Goal: Information Seeking & Learning: Find specific fact

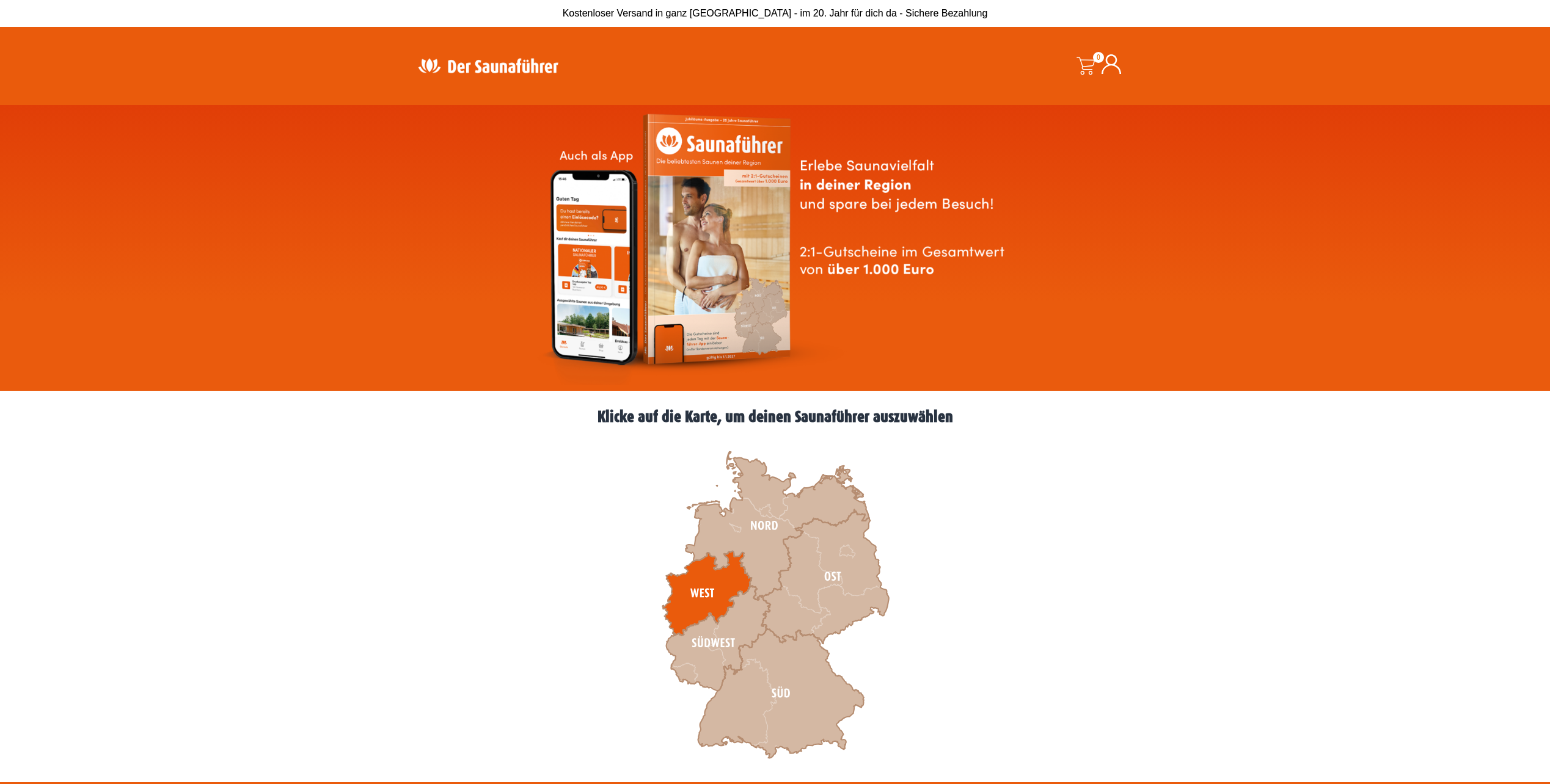
click at [705, 584] on icon at bounding box center [707, 594] width 89 height 85
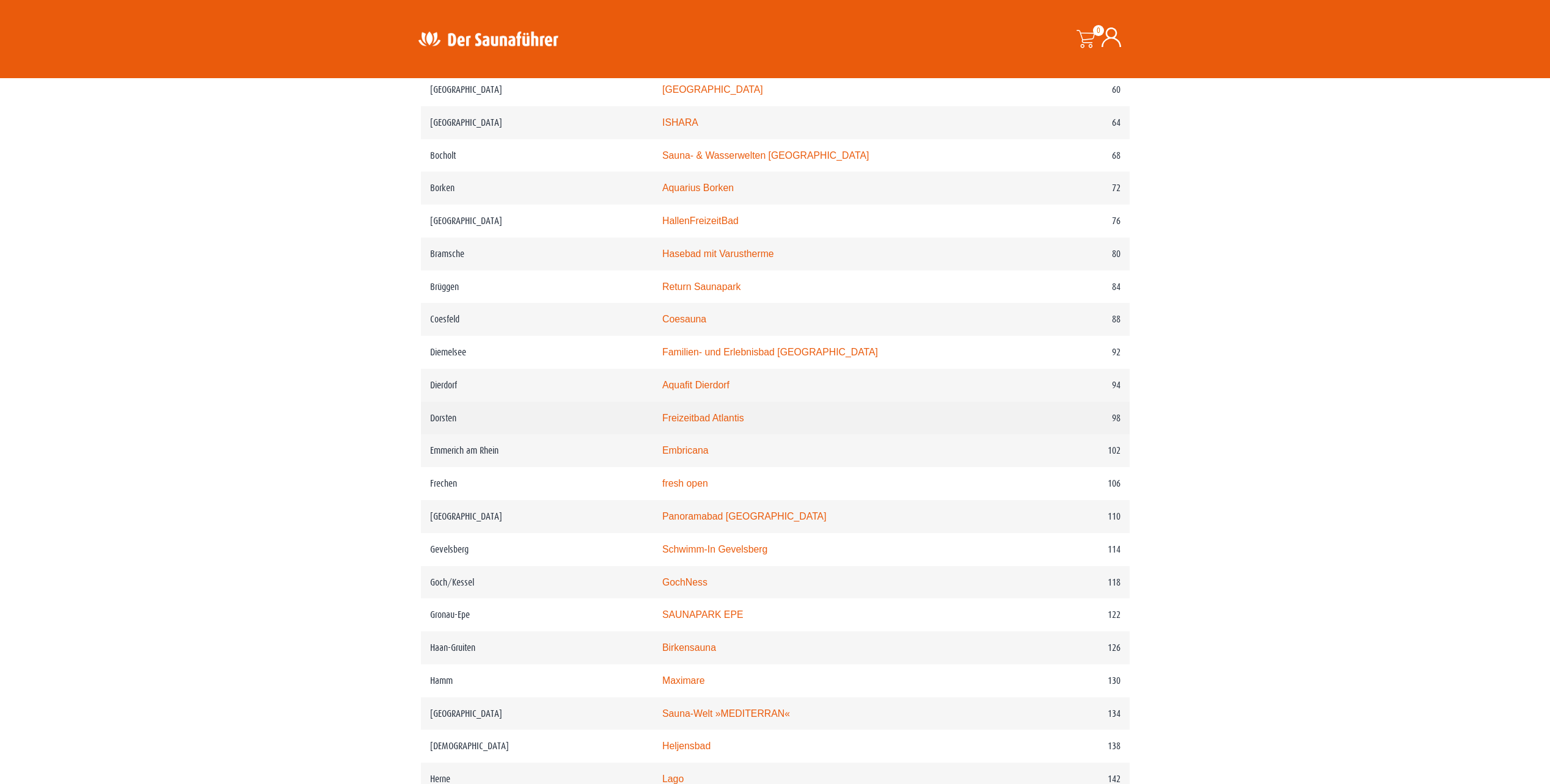
scroll to position [795, 0]
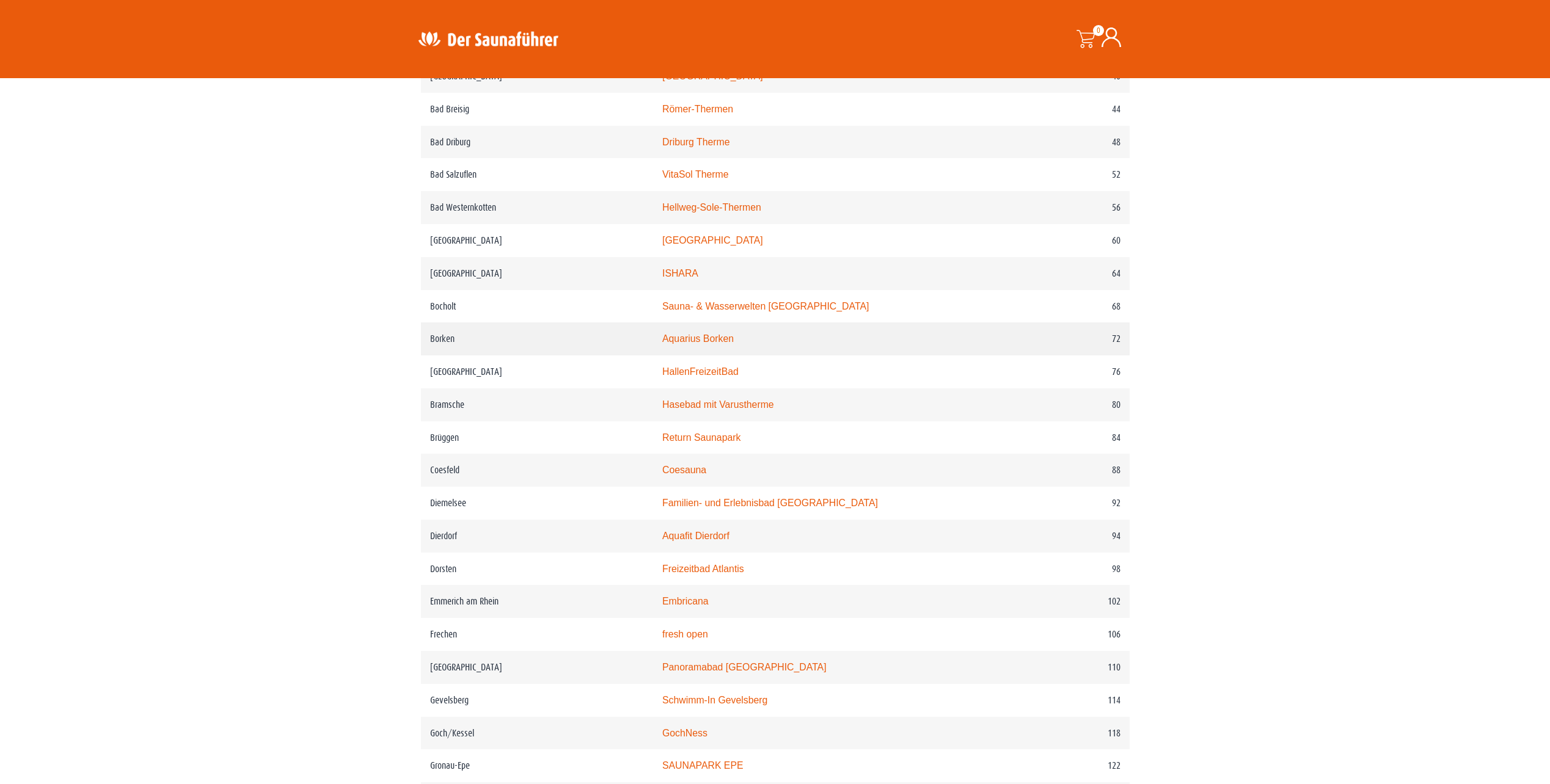
click at [715, 344] on link "Aquarius Borken" at bounding box center [698, 339] width 71 height 11
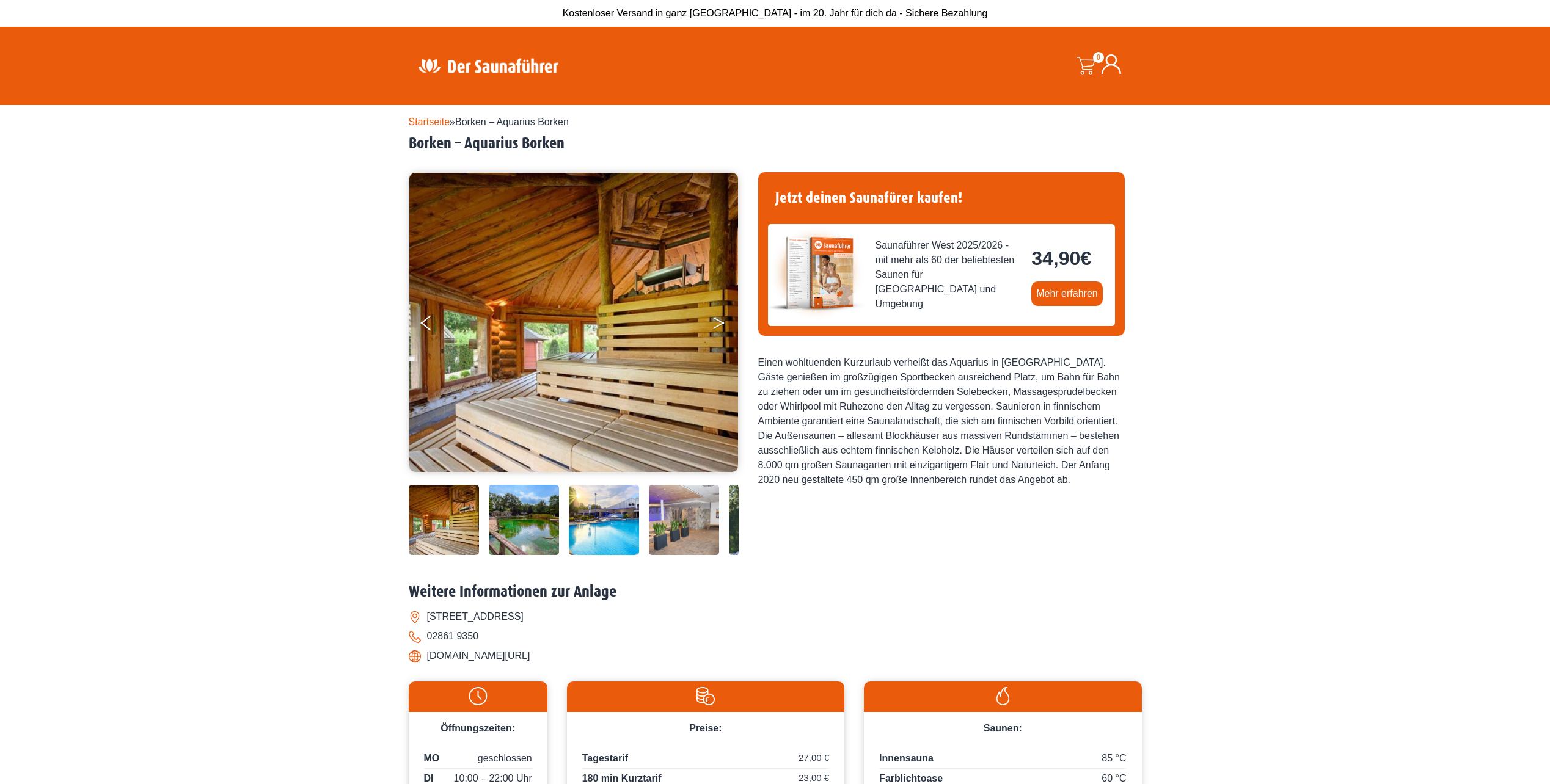
click at [716, 322] on button "Next" at bounding box center [727, 325] width 31 height 31
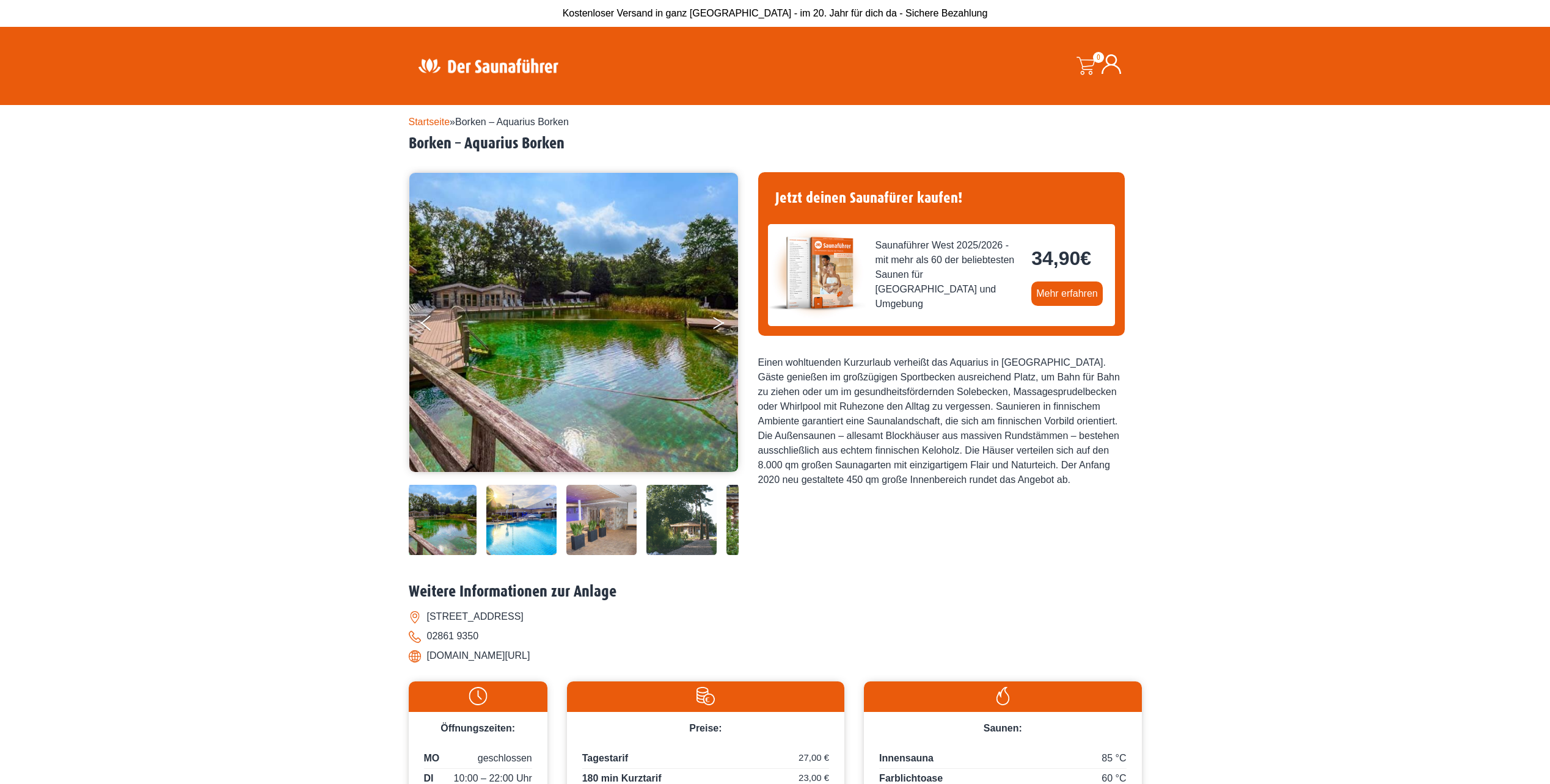
click at [716, 322] on button "Next" at bounding box center [727, 325] width 31 height 31
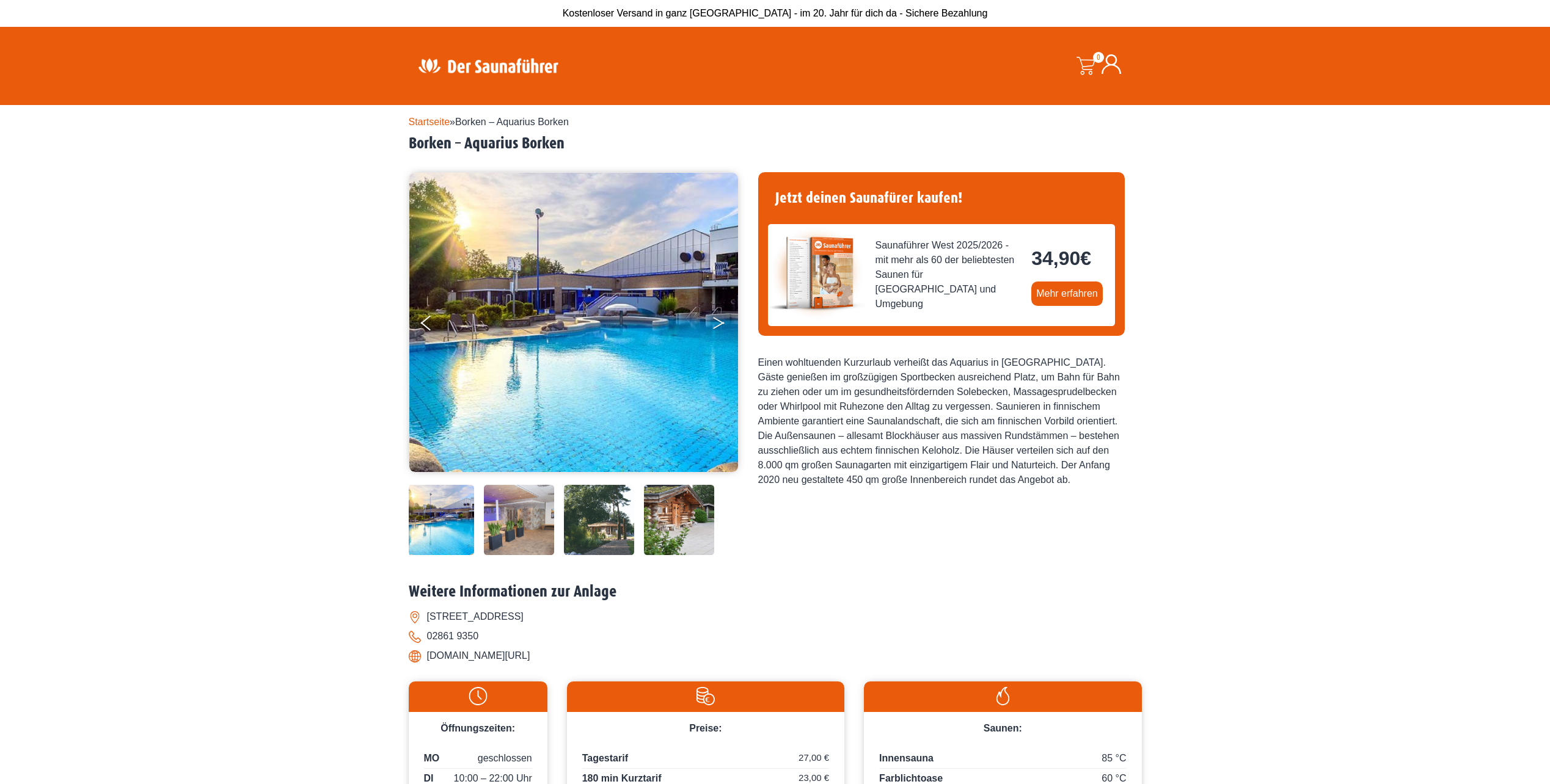
click at [716, 322] on button "Next" at bounding box center [727, 325] width 31 height 31
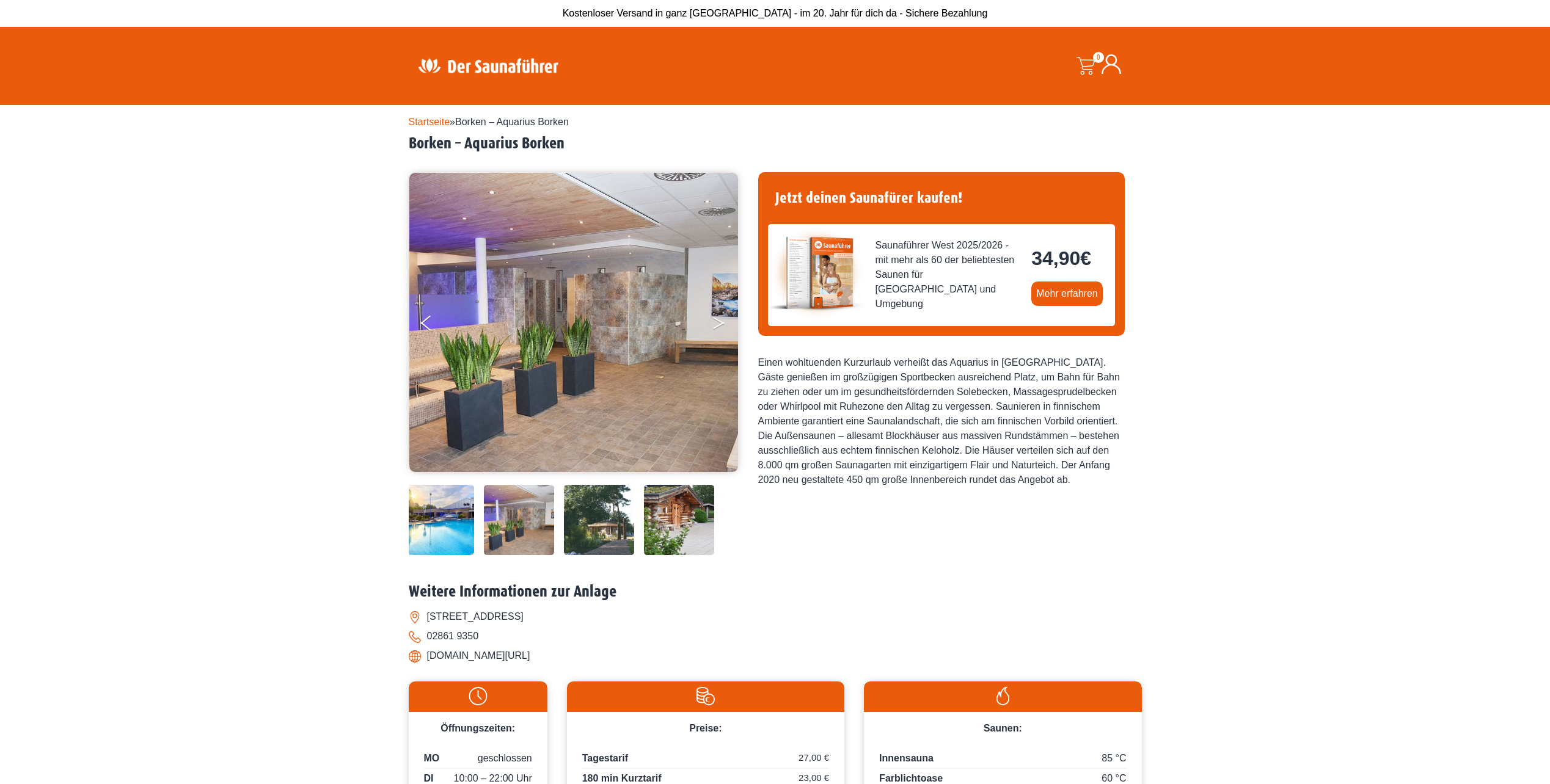
click at [716, 322] on button "Next" at bounding box center [727, 325] width 31 height 31
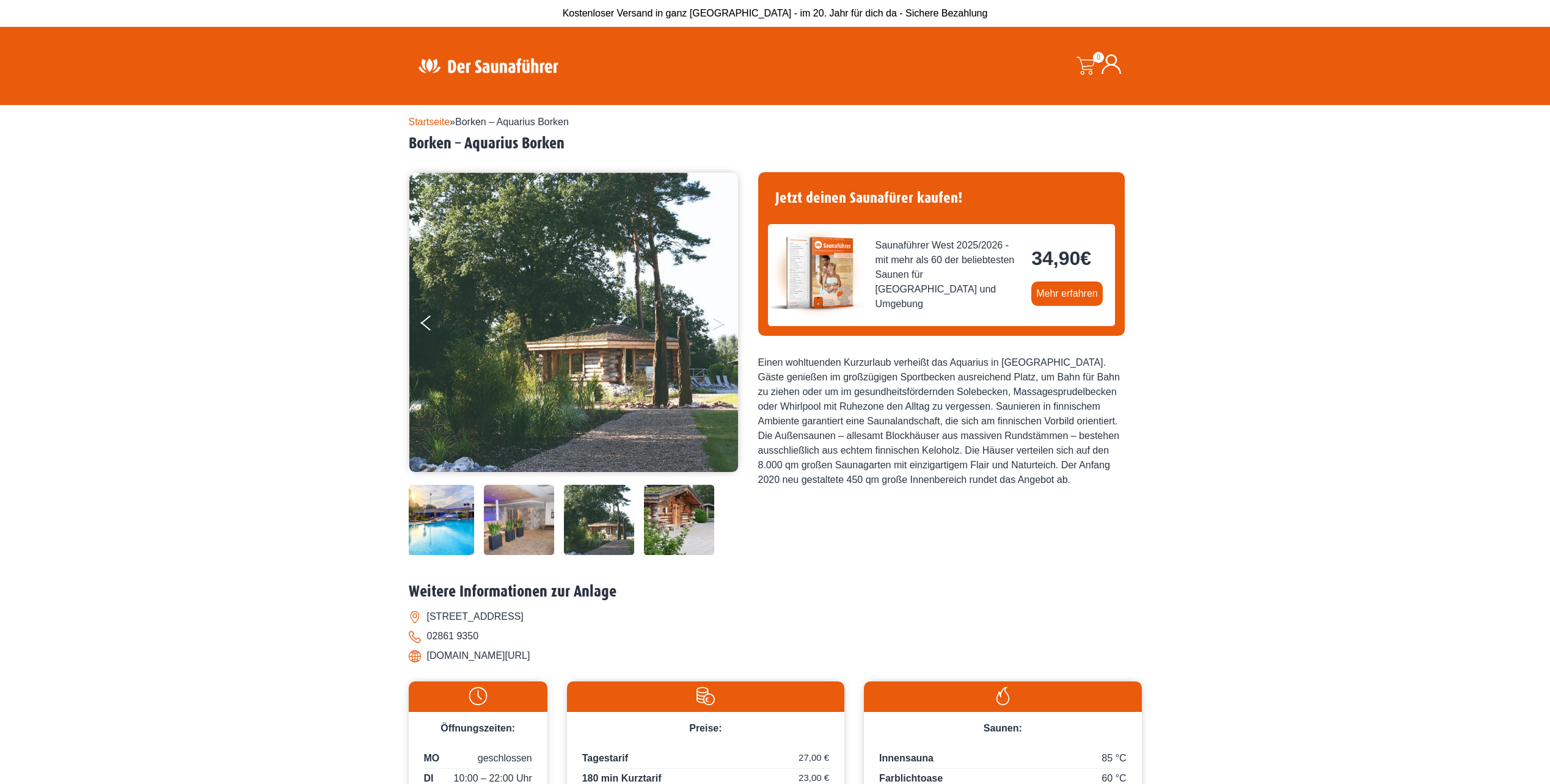
click at [716, 322] on button "Next" at bounding box center [727, 325] width 31 height 31
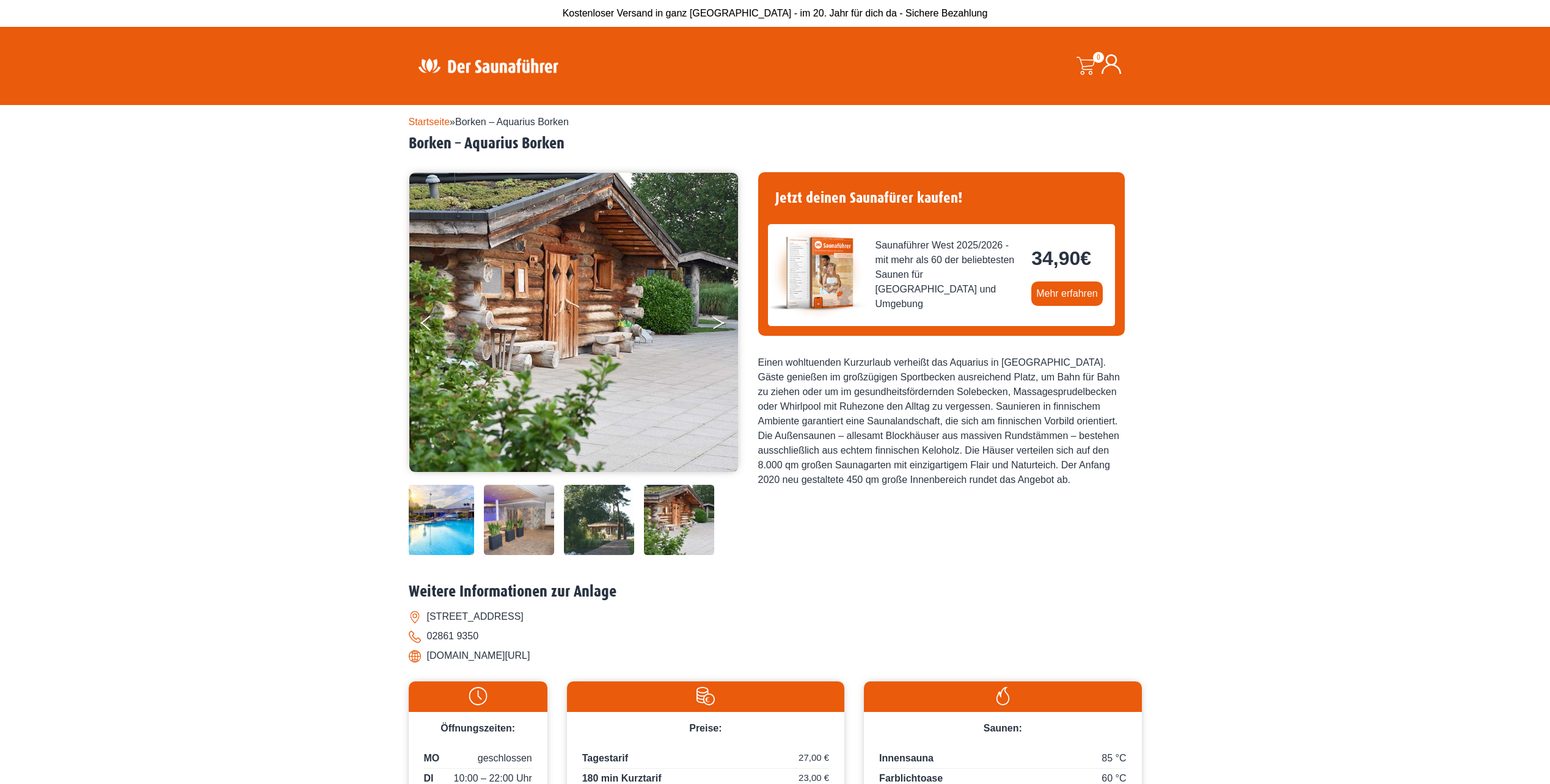
click at [716, 322] on button "Next" at bounding box center [727, 325] width 31 height 31
click at [721, 322] on icon "Next" at bounding box center [718, 321] width 11 height 7
click at [424, 317] on button "Previous" at bounding box center [436, 325] width 31 height 31
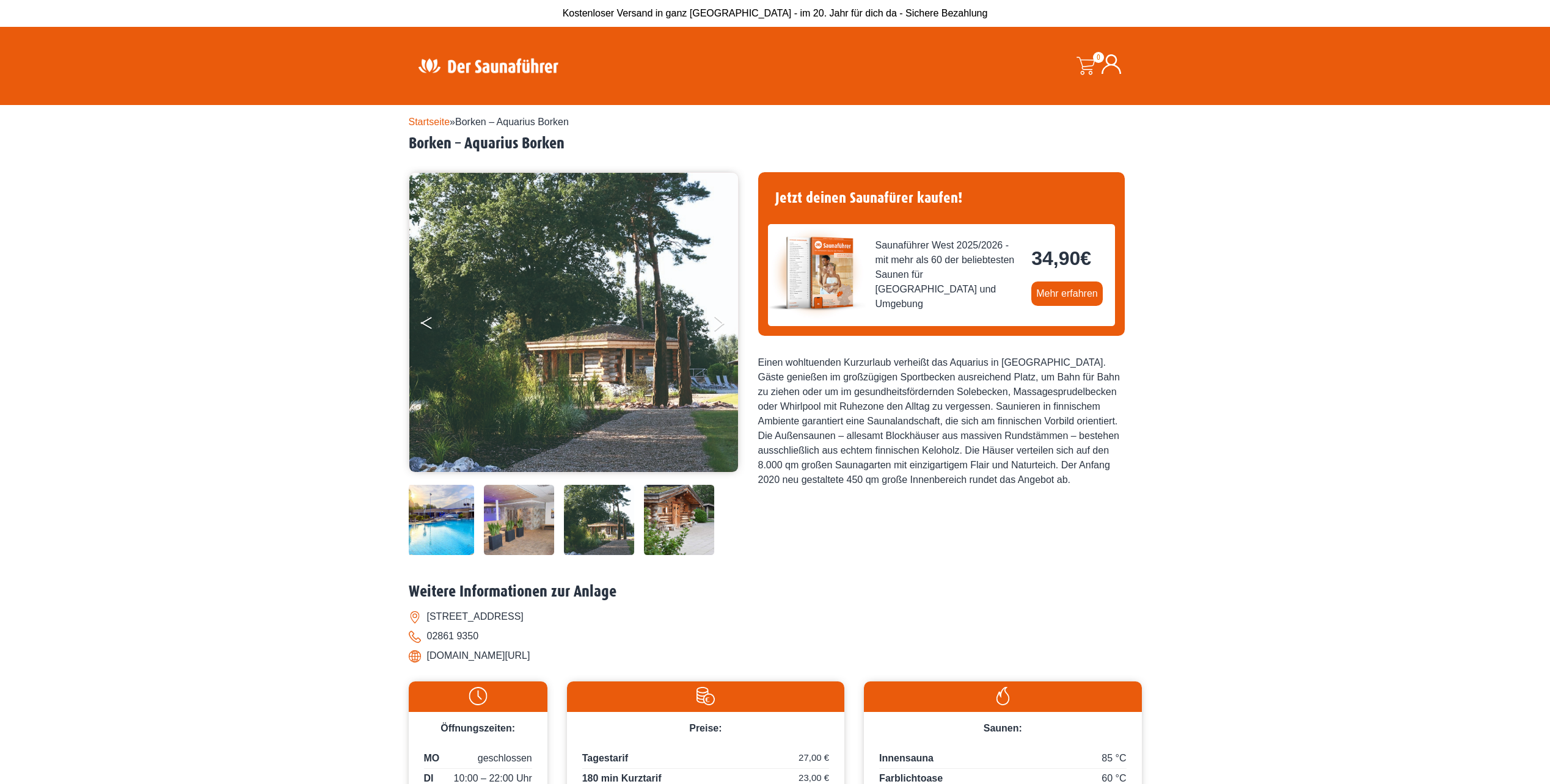
click at [424, 317] on button "Previous" at bounding box center [436, 325] width 31 height 31
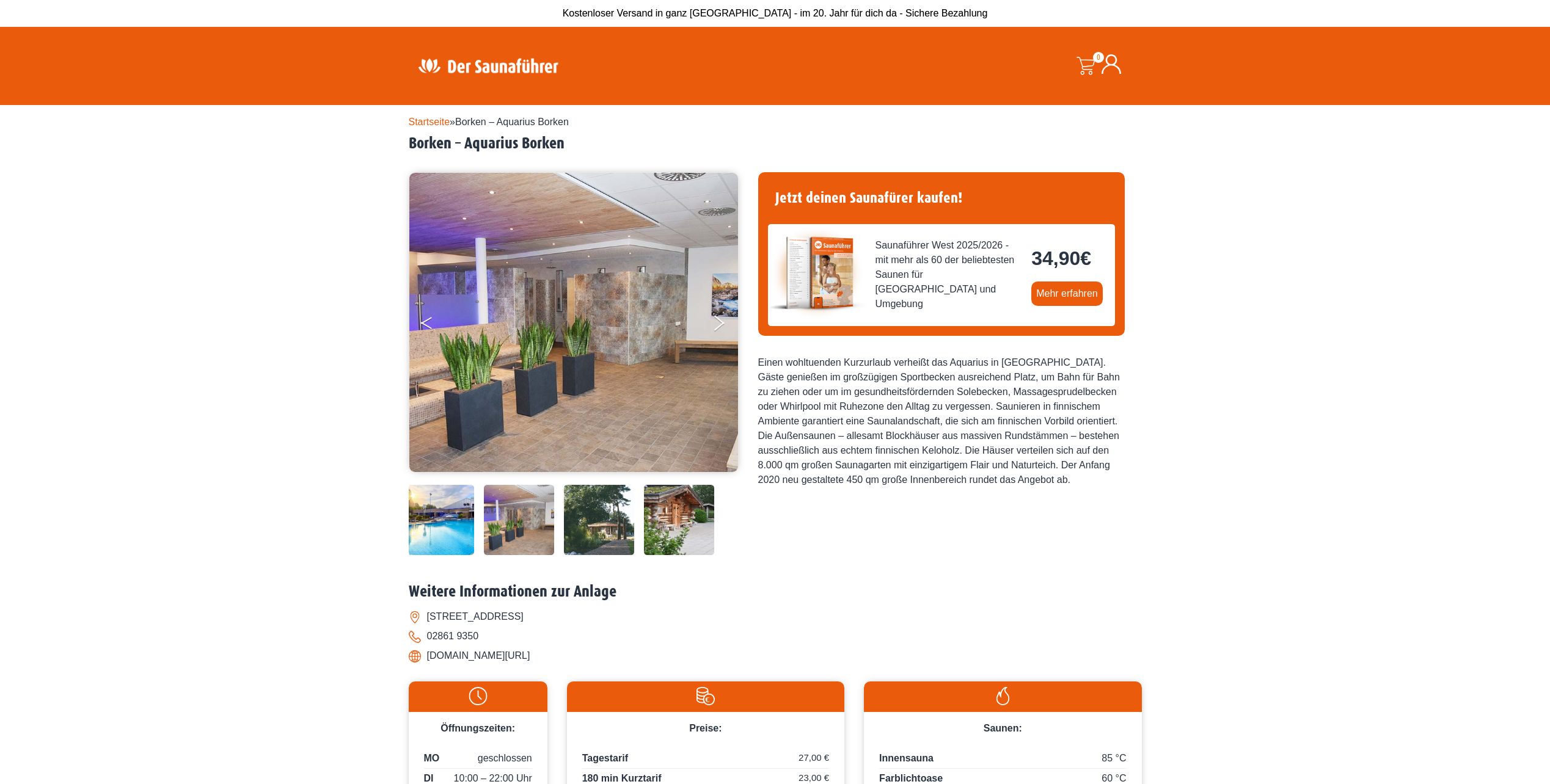
click at [424, 317] on button "Previous" at bounding box center [436, 325] width 31 height 31
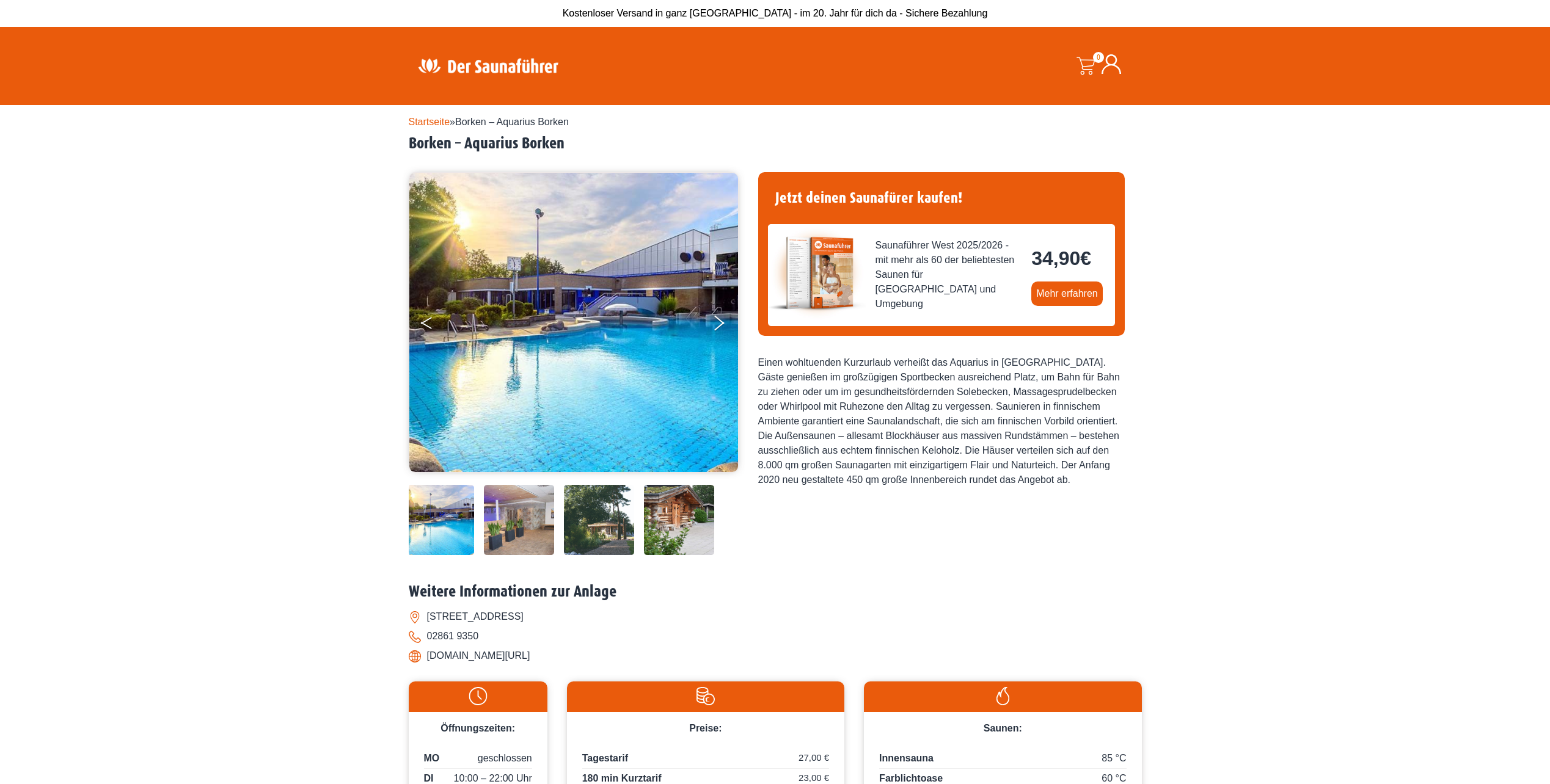
click at [424, 317] on button "Previous" at bounding box center [436, 325] width 31 height 31
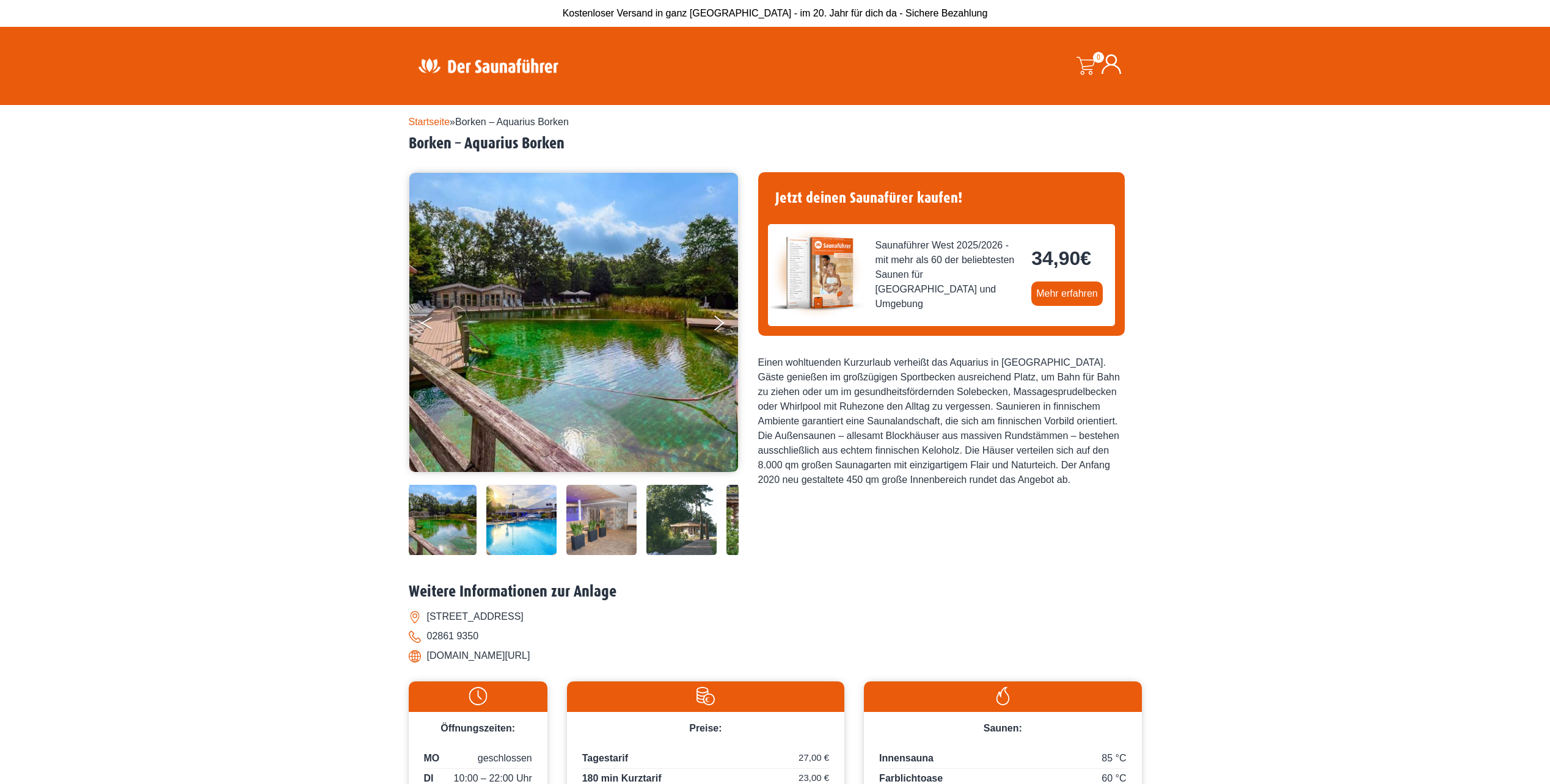
click at [424, 317] on button "Previous" at bounding box center [436, 325] width 31 height 31
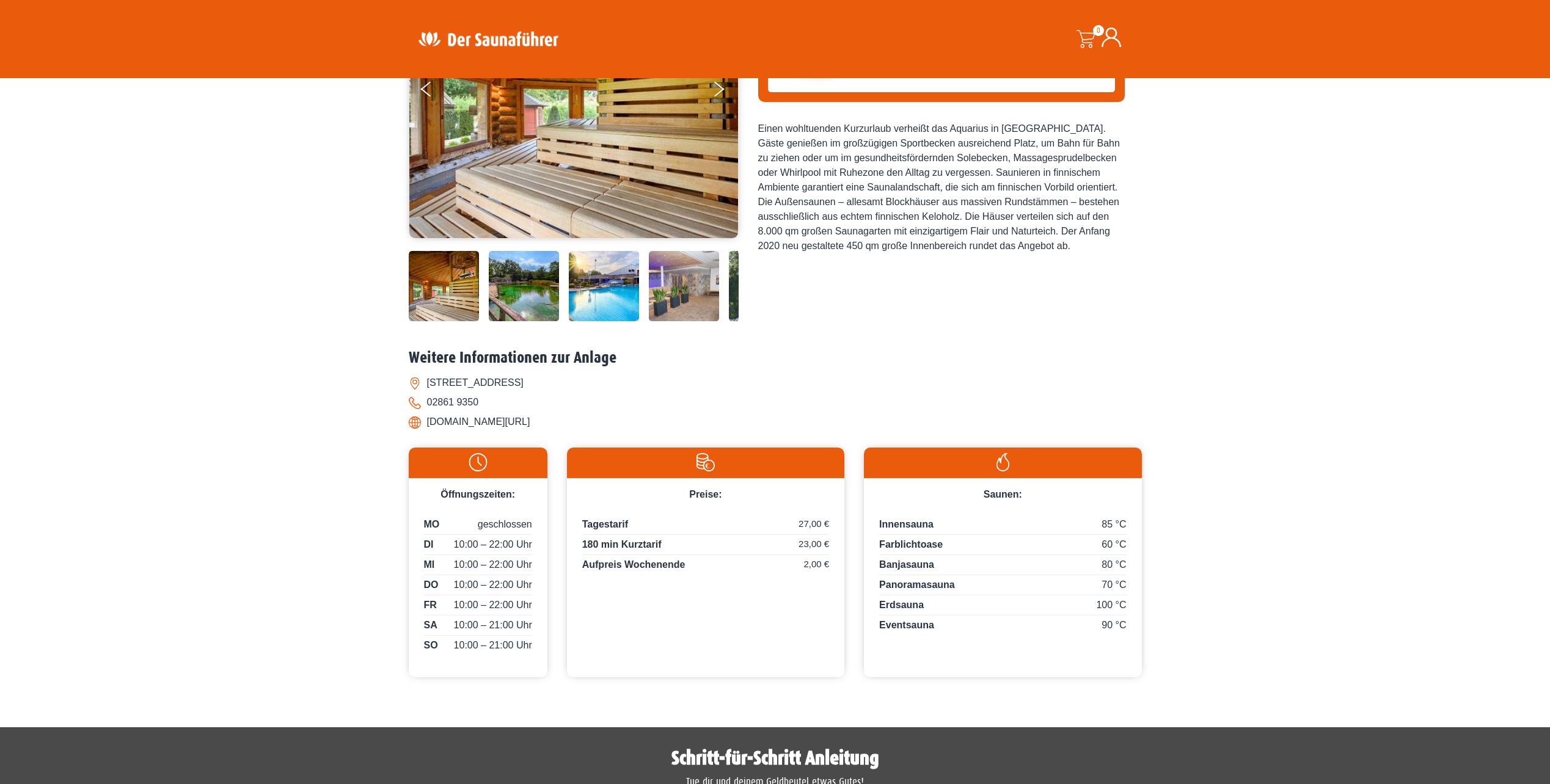
scroll to position [244, 0]
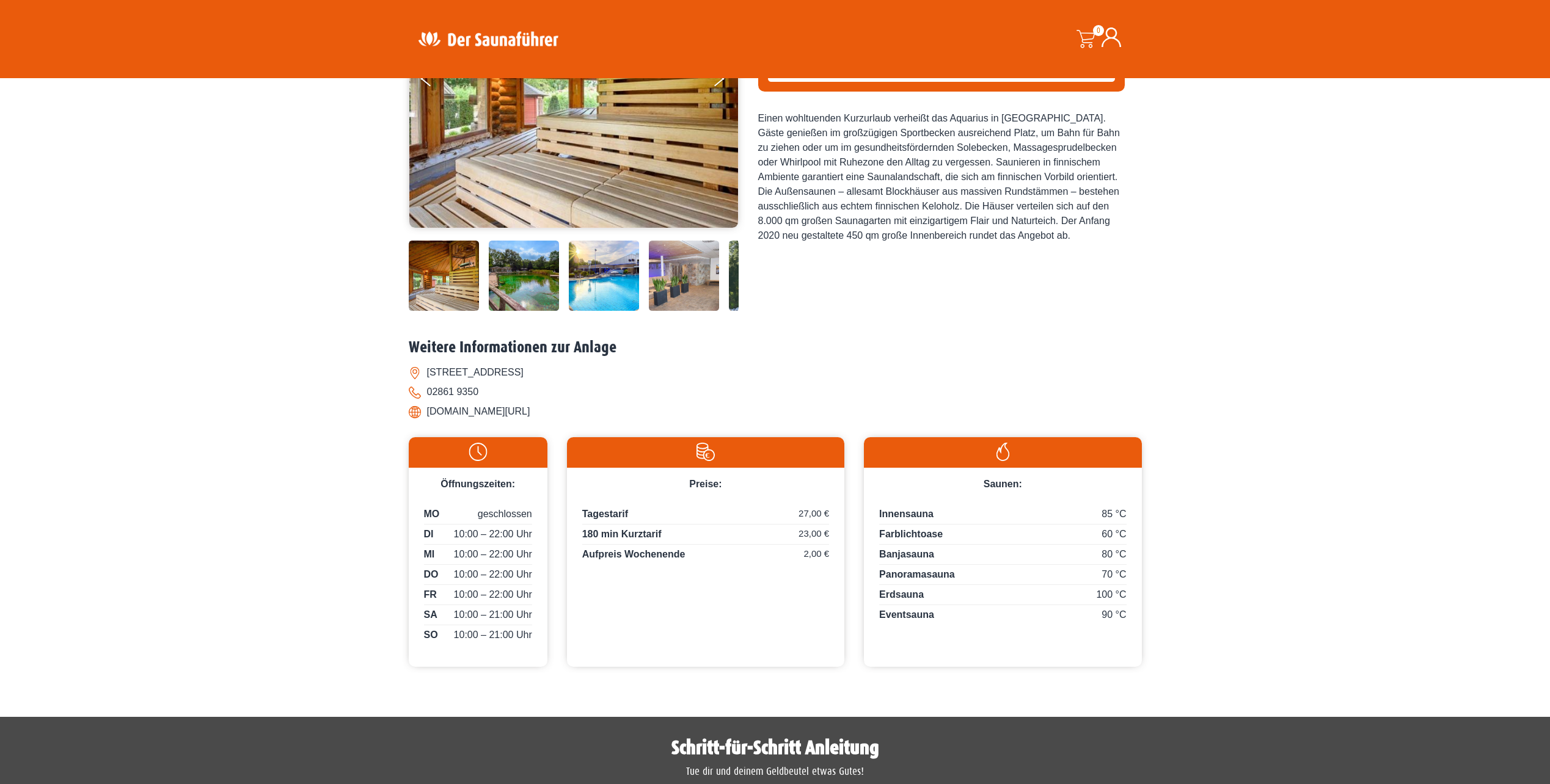
drag, startPoint x: 426, startPoint y: 408, endPoint x: 576, endPoint y: 424, distance: 150.9
click at [576, 424] on div "Weitere Informationen zur Anlage Parkstraße 20, 46325 Borken 02861 9350 www.aqu…" at bounding box center [775, 383] width 733 height 90
drag, startPoint x: 576, startPoint y: 424, endPoint x: 527, endPoint y: 405, distance: 52.6
copy li "www.aquarius-borken.de/aquarius"
